Goal: Book appointment/travel/reservation

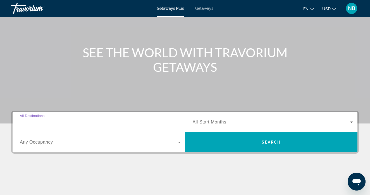
click at [134, 124] on input "Destination All Destinations" at bounding box center [100, 122] width 161 height 7
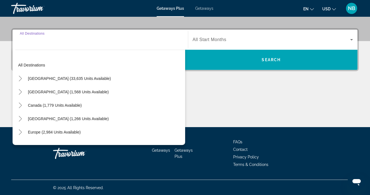
scroll to position [127, 0]
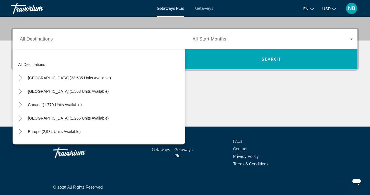
click at [100, 49] on mat-divider "Search widget" at bounding box center [100, 49] width 170 height 0
click at [90, 40] on input "Destination All Destinations" at bounding box center [100, 39] width 161 height 7
click at [25, 36] on input "Destination All Destinations" at bounding box center [100, 39] width 161 height 7
click at [25, 33] on div "Destination All Destinations" at bounding box center [100, 39] width 161 height 16
click at [26, 33] on div "Destination All Destinations" at bounding box center [100, 39] width 161 height 16
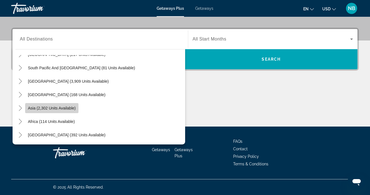
click at [66, 109] on span "Asia (2,302 units available)" at bounding box center [52, 108] width 48 height 4
type input "**********"
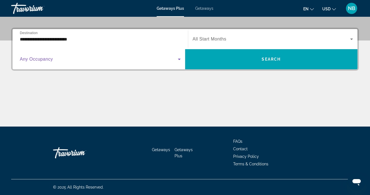
click at [67, 58] on span "Search widget" at bounding box center [99, 59] width 158 height 7
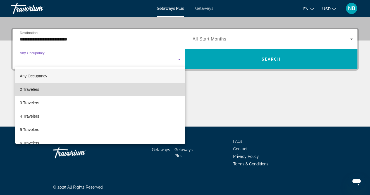
click at [86, 94] on mat-option "2 Travelers" at bounding box center [100, 89] width 170 height 13
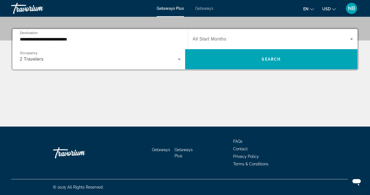
click at [207, 43] on div "Search widget" at bounding box center [273, 39] width 160 height 16
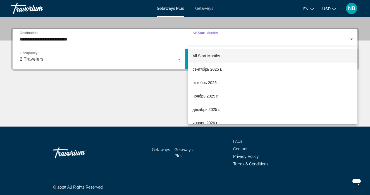
click at [151, 78] on div at bounding box center [185, 97] width 370 height 195
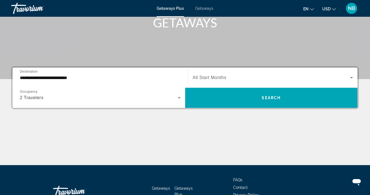
scroll to position [88, 0]
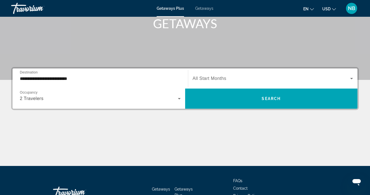
click at [212, 80] on span "All Start Months" at bounding box center [210, 78] width 34 height 5
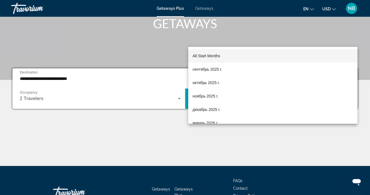
scroll to position [127, 0]
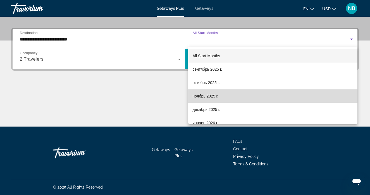
click at [230, 97] on mat-option "ноябрь 2025 г." at bounding box center [272, 95] width 169 height 13
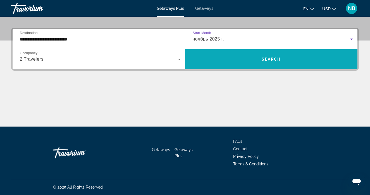
click at [245, 61] on span "Search widget" at bounding box center [271, 58] width 172 height 13
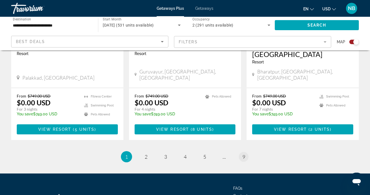
scroll to position [906, 0]
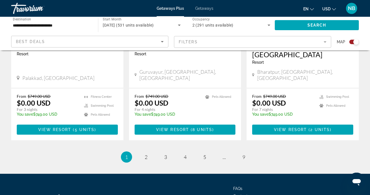
click at [163, 42] on icon "Sort by" at bounding box center [162, 41] width 7 height 7
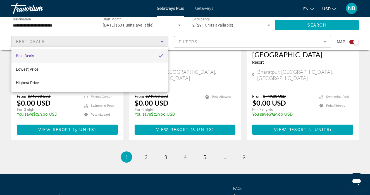
click at [162, 41] on div at bounding box center [185, 97] width 370 height 195
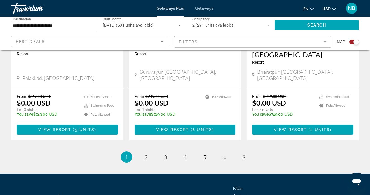
click at [184, 42] on mat-form-field "Filters" at bounding box center [252, 42] width 157 height 12
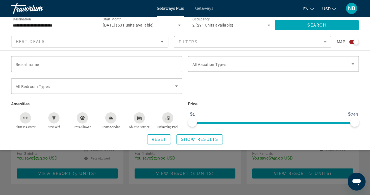
scroll to position [854, 0]
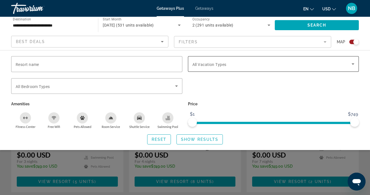
click at [235, 67] on div "Search widget" at bounding box center [273, 64] width 162 height 16
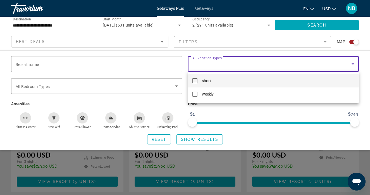
click at [235, 67] on div at bounding box center [185, 97] width 370 height 195
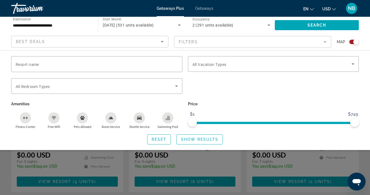
click at [269, 163] on div "Search widget" at bounding box center [185, 139] width 370 height 111
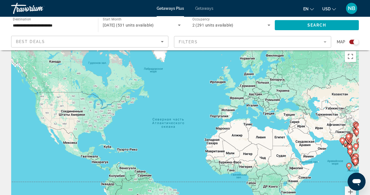
scroll to position [8, 0]
click at [353, 60] on button "Включить полноэкранный режим" at bounding box center [350, 56] width 11 height 11
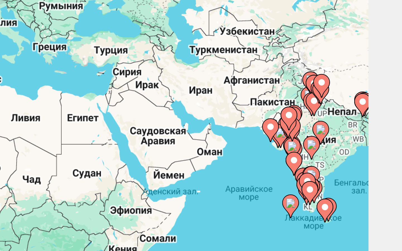
scroll to position [0, 0]
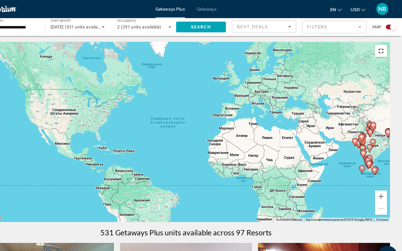
click at [369, 42] on button "Включить полноэкранный режим" at bounding box center [382, 47] width 11 height 11
